Goal: Task Accomplishment & Management: Use online tool/utility

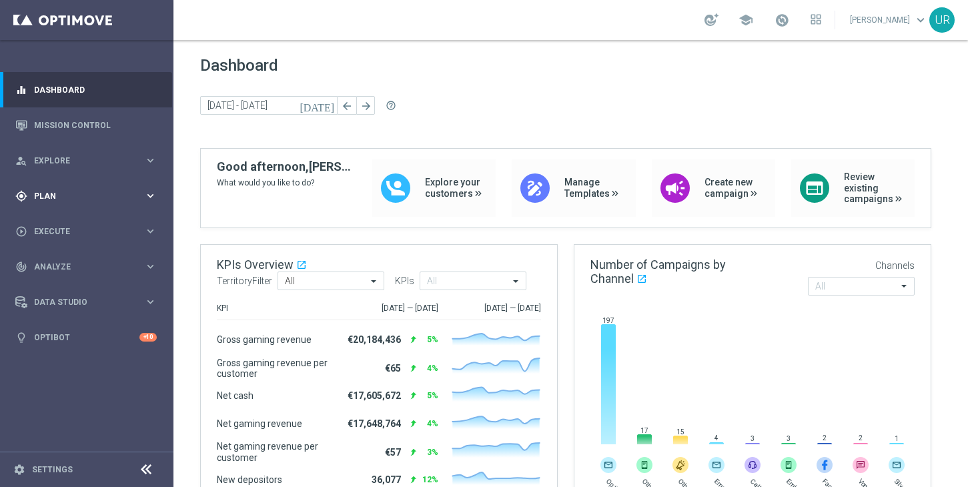
click at [153, 192] on icon "keyboard_arrow_right" at bounding box center [150, 195] width 13 height 13
click at [145, 262] on icon "keyboard_arrow_right" at bounding box center [150, 264] width 13 height 13
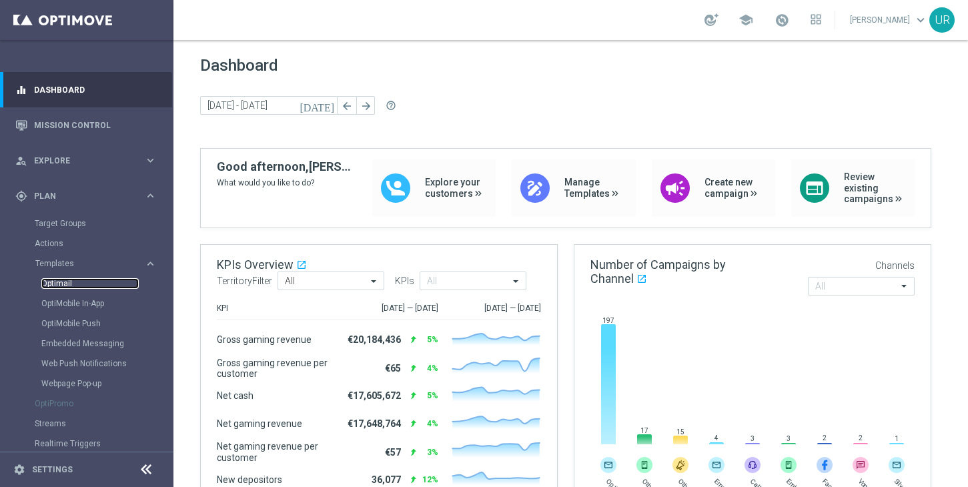
click at [67, 286] on link "Optimail" at bounding box center [89, 283] width 97 height 11
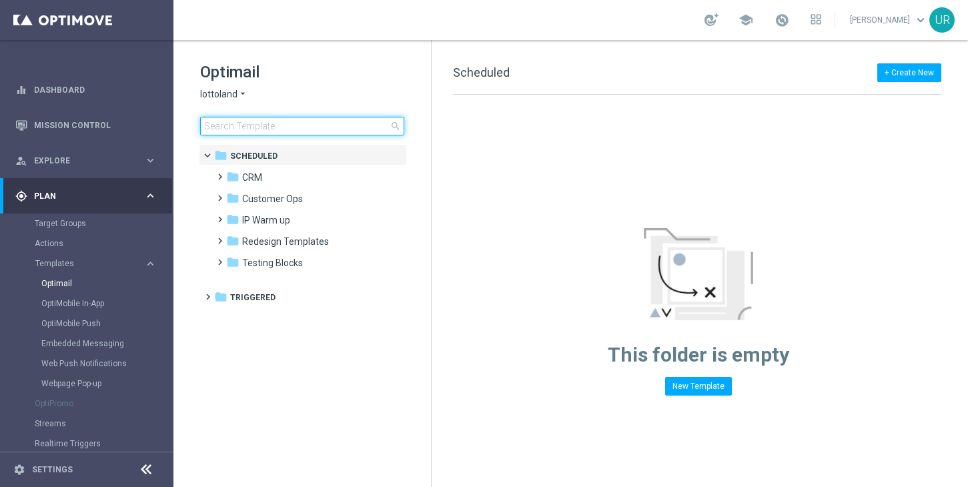
click at [268, 124] on input at bounding box center [302, 126] width 204 height 19
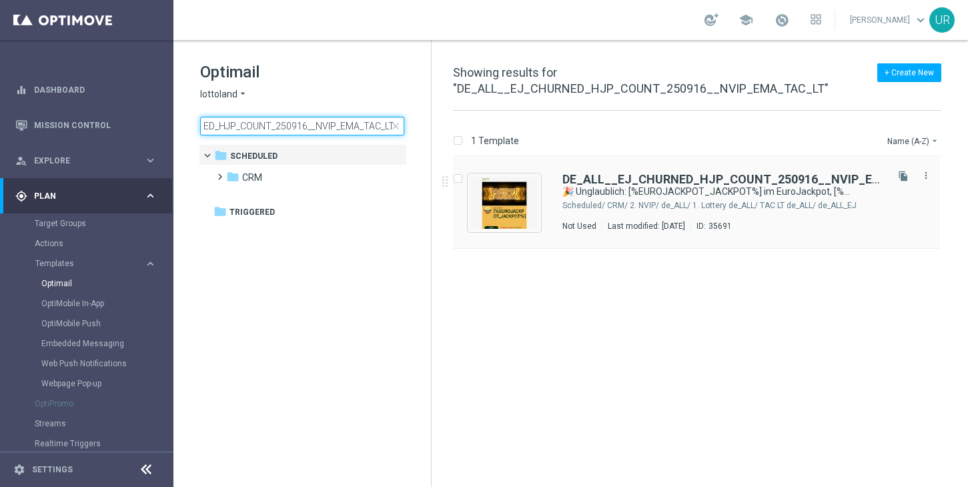
type input "DE_ALL__EJ_CHURNED_HJP_COUNT_250916__NVIP_EMA_TAC_LT"
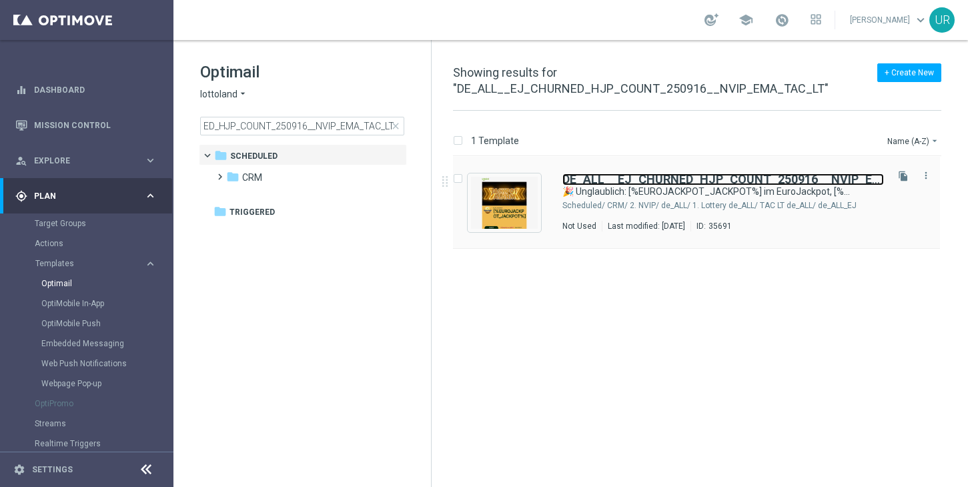
click at [668, 176] on b "DE_ALL__EJ_CHURNED_HJP_COUNT_250916__NVIP_EMA_TAC_LT" at bounding box center [751, 179] width 378 height 14
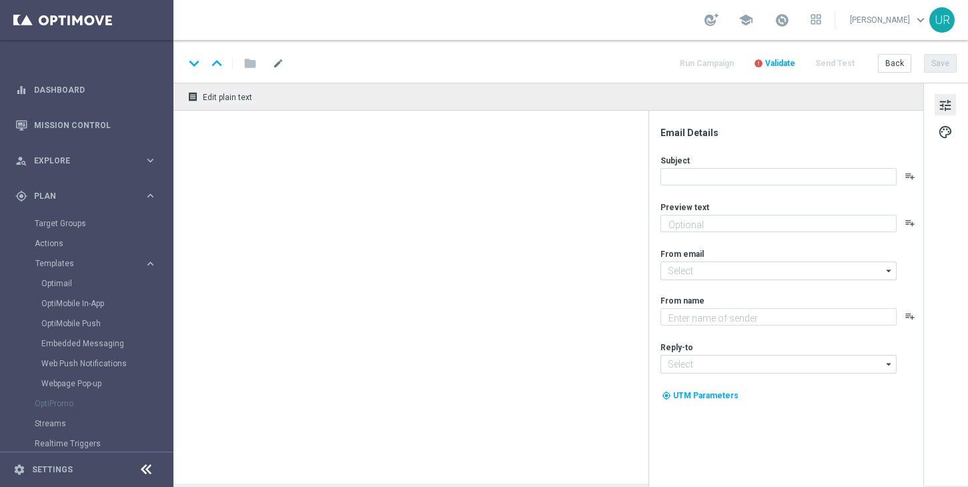
type textarea "Hol dir jetzt dein Rabatt auf den Jackpot."
type input "mail@crm.lottoland.com"
type textarea "Lottoland"
type input "service@lottoland.com"
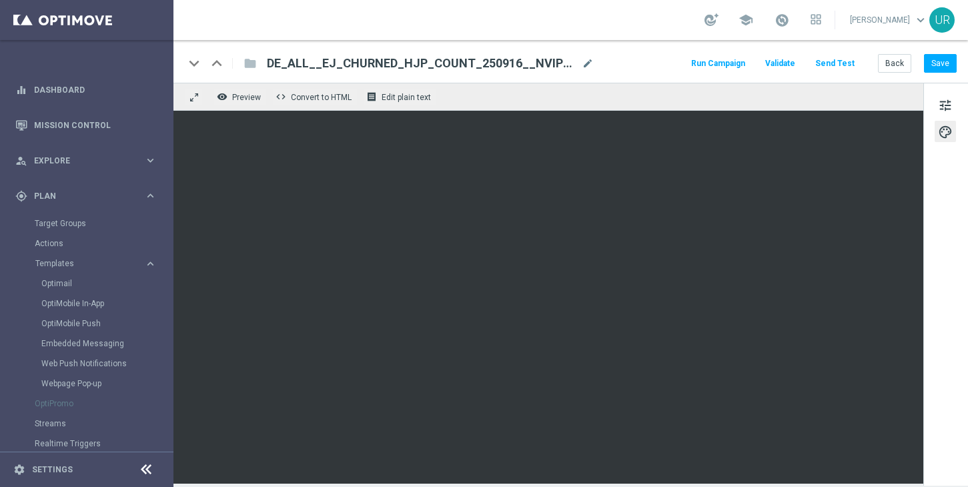
click at [841, 64] on button "Send Test" at bounding box center [834, 64] width 43 height 18
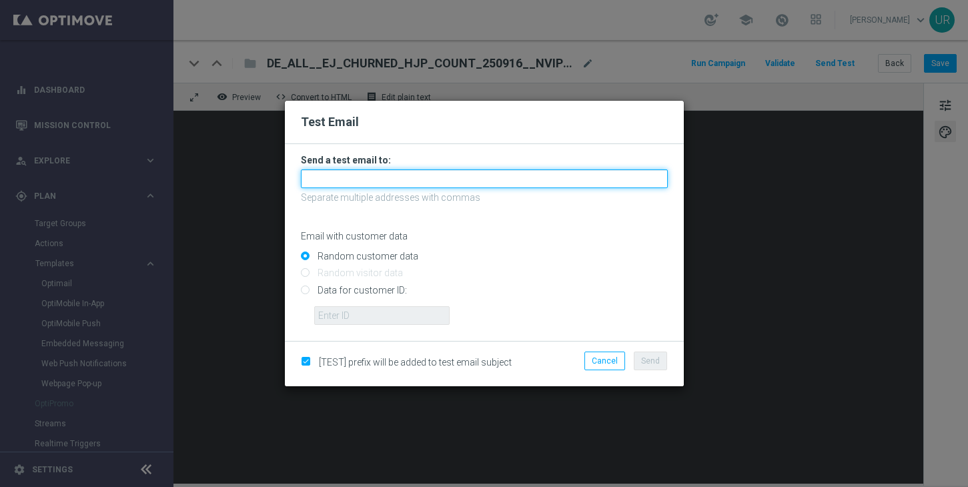
click at [480, 180] on input "text" at bounding box center [484, 178] width 367 height 19
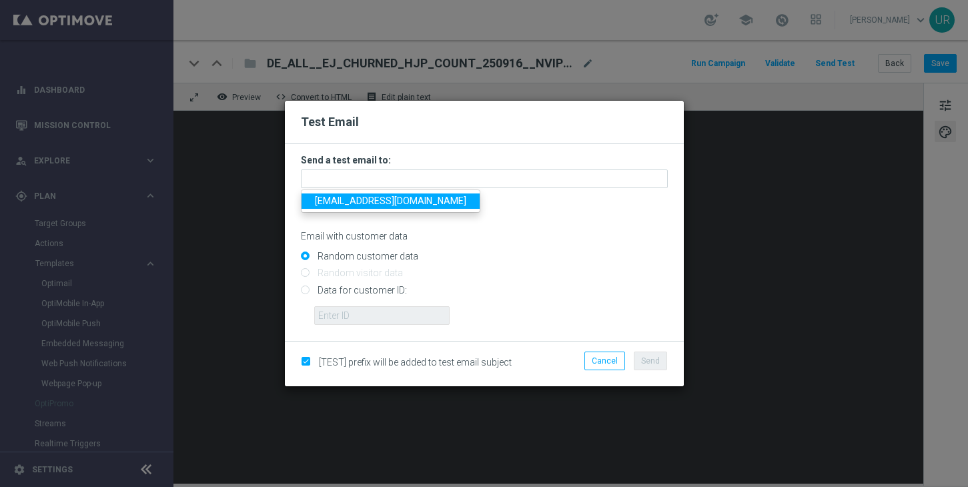
click at [362, 202] on span "ulrikarosendahl68@gmail.com" at bounding box center [390, 200] width 151 height 11
type input "ulrikarosendahl68@gmail.com"
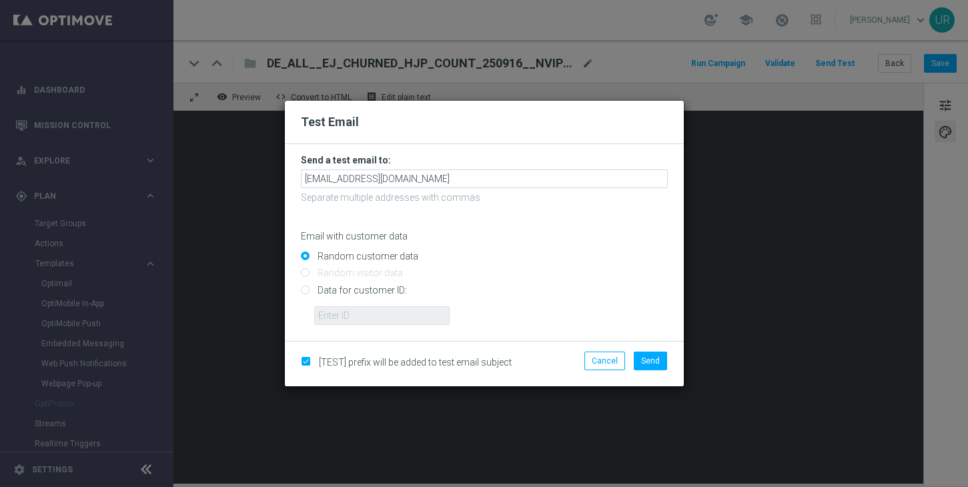
click at [308, 289] on input "Data for customer ID:" at bounding box center [484, 295] width 367 height 19
radio input "true"
click at [338, 310] on input "text" at bounding box center [381, 315] width 135 height 19
paste input "DE_ALL__EJ_CHURNED_HJP_COUNT_250916__NVIP_EMA_TAC_LT"
type input "DE_ALL__EJ_CHURNED_HJP_COUNT_250916__NVIP_EMA_TAC_LT"
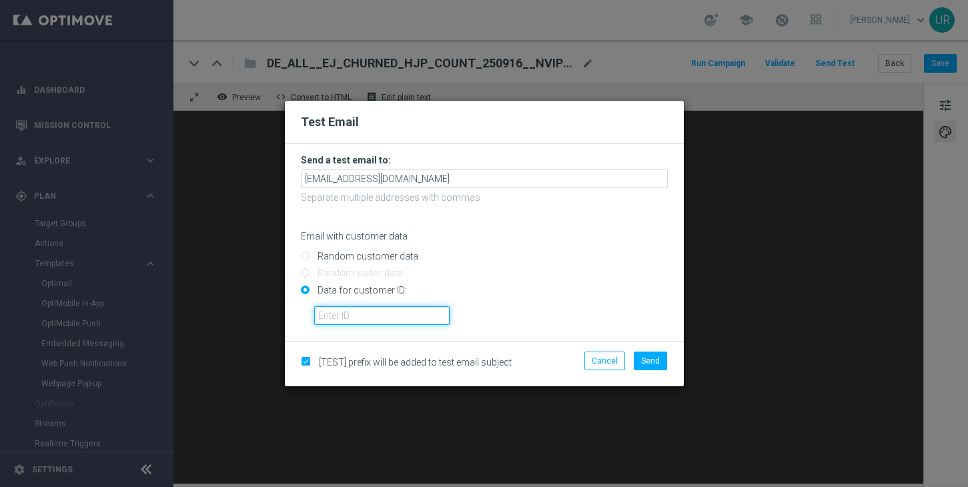
click at [332, 311] on input "text" at bounding box center [381, 315] width 135 height 19
paste input "222634736"
type input "222634736"
click at [642, 354] on button "Send" at bounding box center [650, 361] width 33 height 19
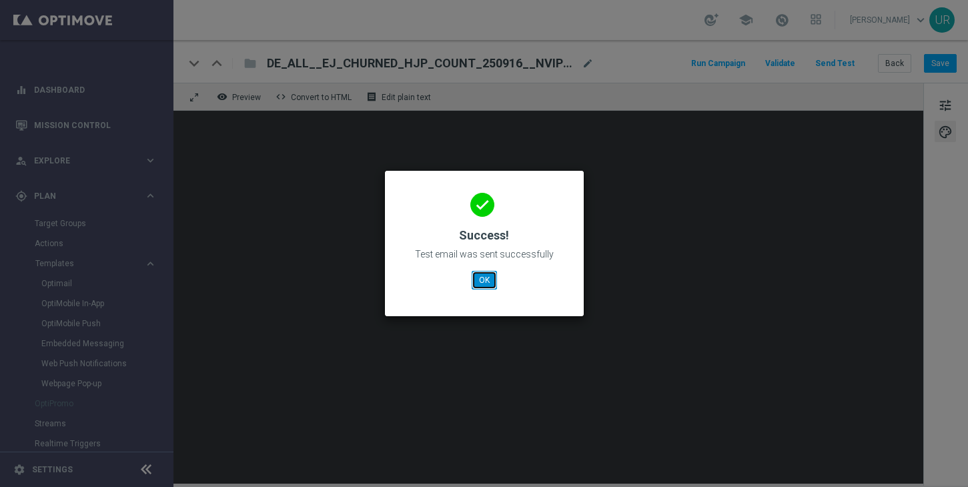
click at [492, 280] on button "OK" at bounding box center [484, 280] width 25 height 19
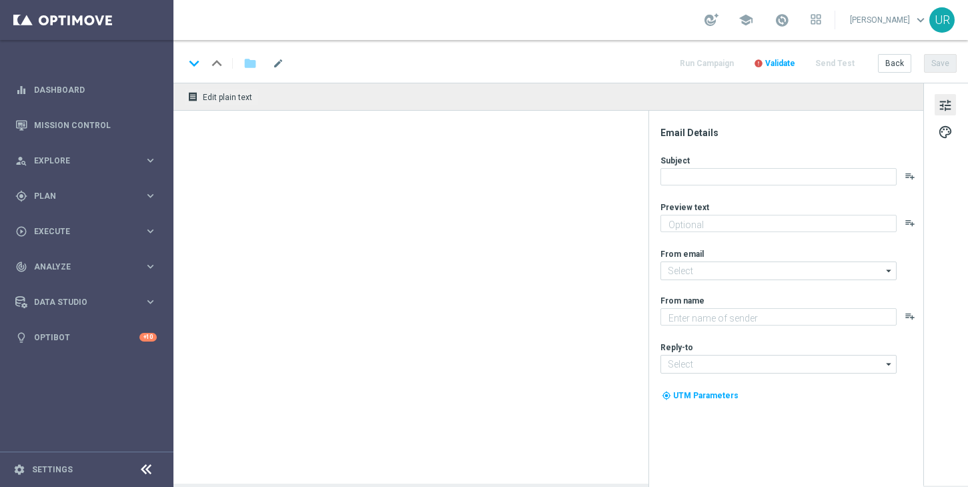
type textarea "Hol dir jetzt dein Rabatt auf den Jackpot."
type textarea "Lottoland"
type input "mail@crm.lottoland.com"
type input "service@lottoland.com"
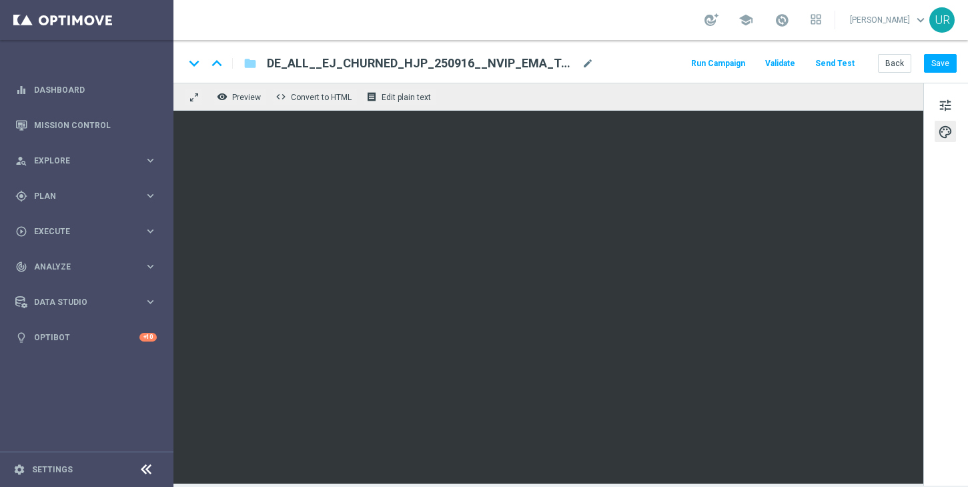
click at [845, 62] on button "Send Test" at bounding box center [834, 64] width 43 height 18
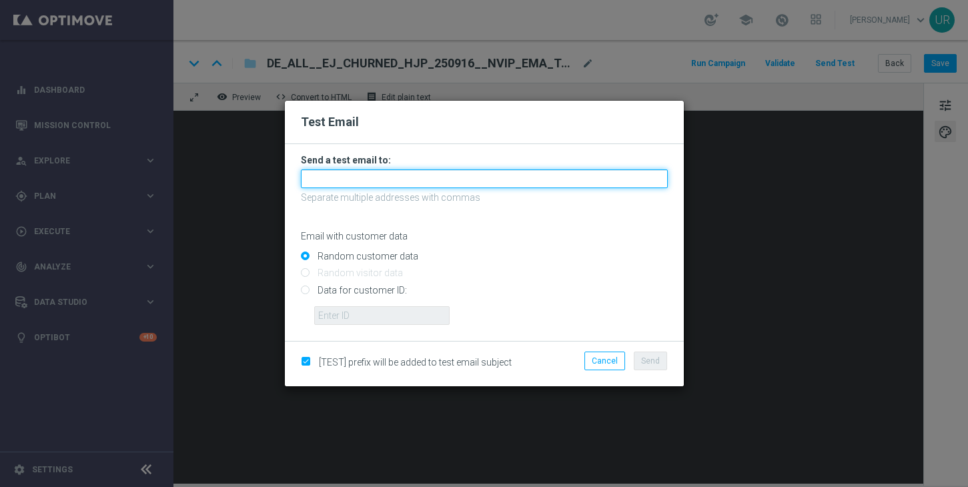
click at [489, 175] on input "text" at bounding box center [484, 178] width 367 height 19
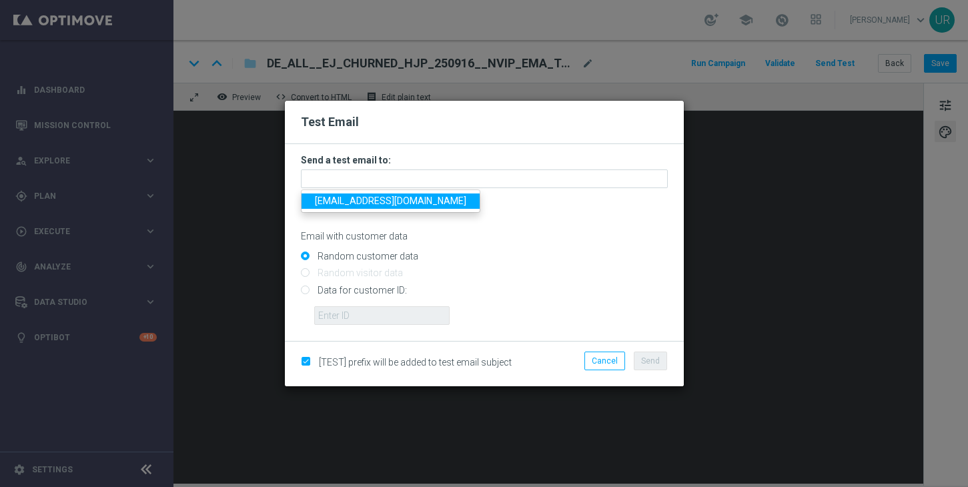
click at [358, 200] on span "ulrikarosendahl68@gmail.com" at bounding box center [390, 200] width 151 height 11
type input "ulrikarosendahl68@gmail.com"
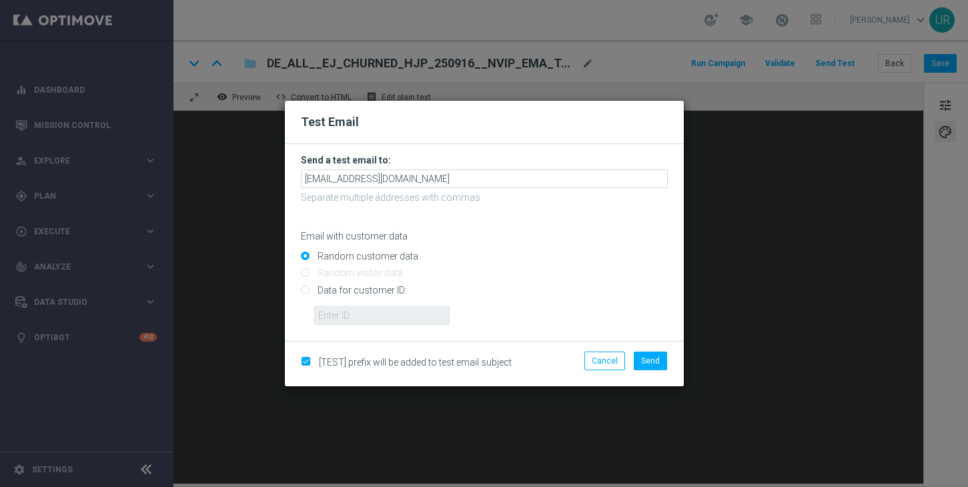
click at [306, 294] on input "Data for customer ID:" at bounding box center [484, 295] width 367 height 19
radio input "true"
click at [382, 308] on input "text" at bounding box center [381, 315] width 135 height 19
paste input "222634736"
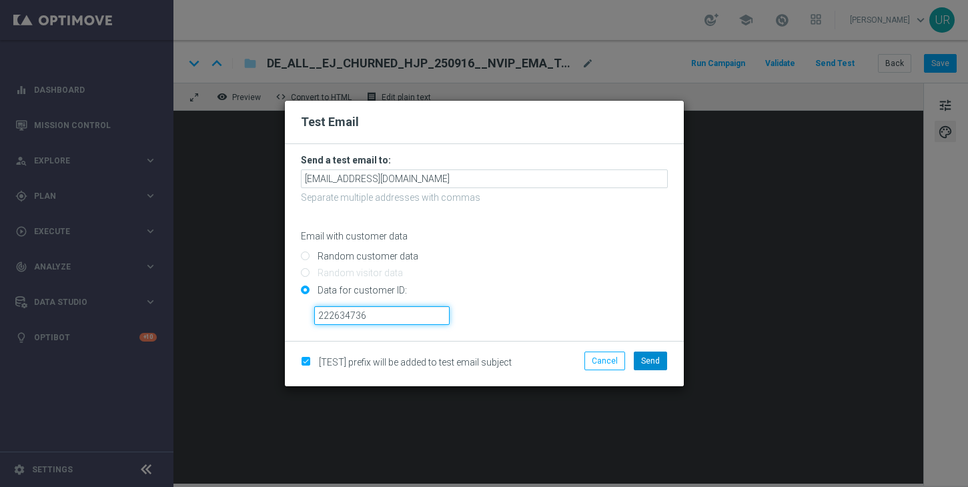
type input "222634736"
click at [654, 361] on span "Send" at bounding box center [650, 360] width 19 height 9
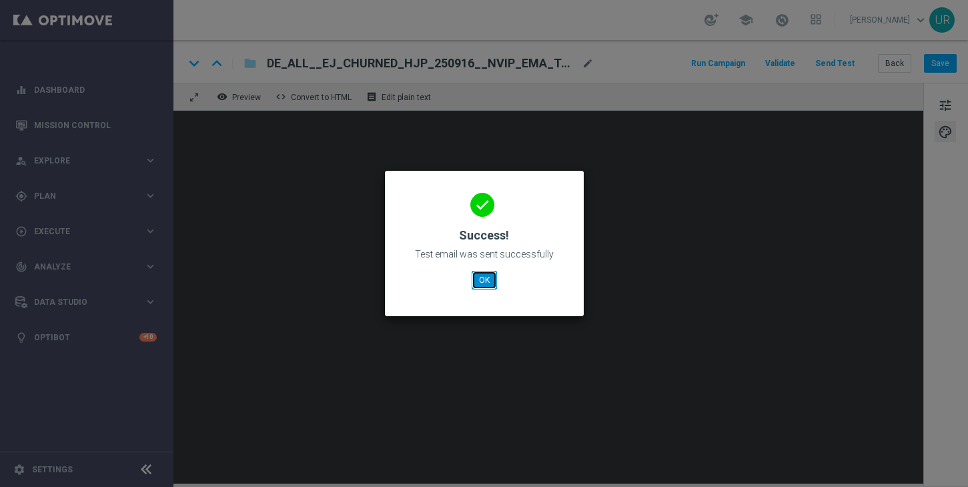
click at [484, 286] on button "OK" at bounding box center [484, 280] width 25 height 19
